Goal: Navigation & Orientation: Go to known website

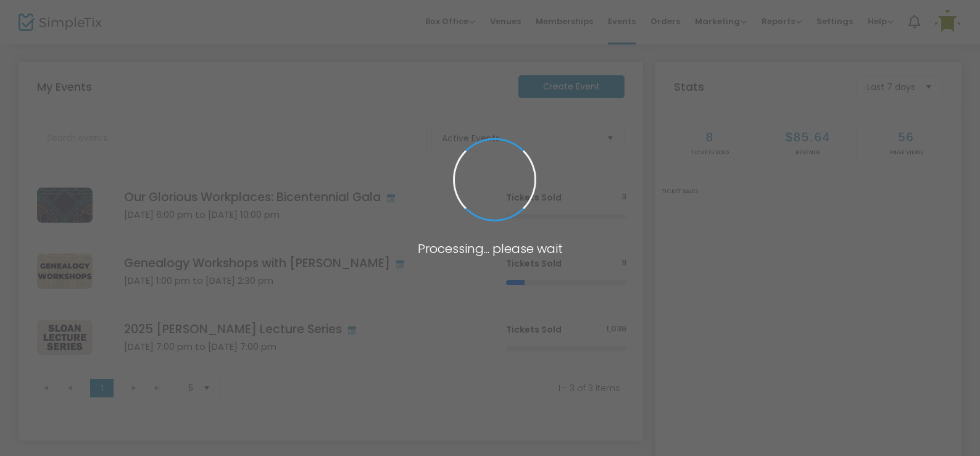
scroll to position [65, 0]
